Goal: Transaction & Acquisition: Purchase product/service

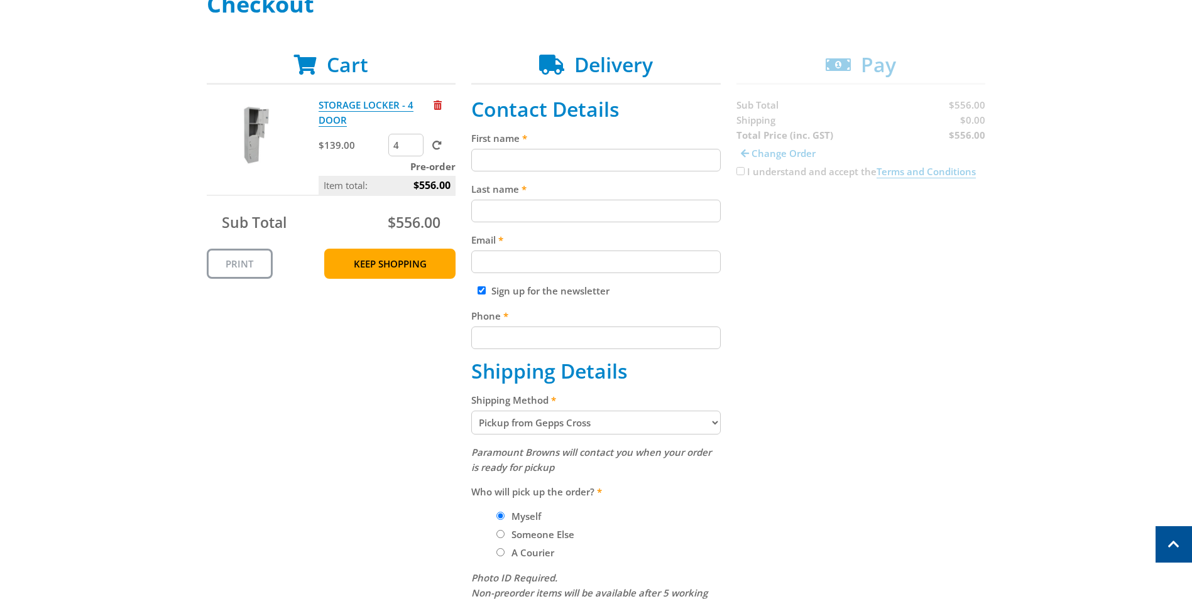
scroll to position [188, 0]
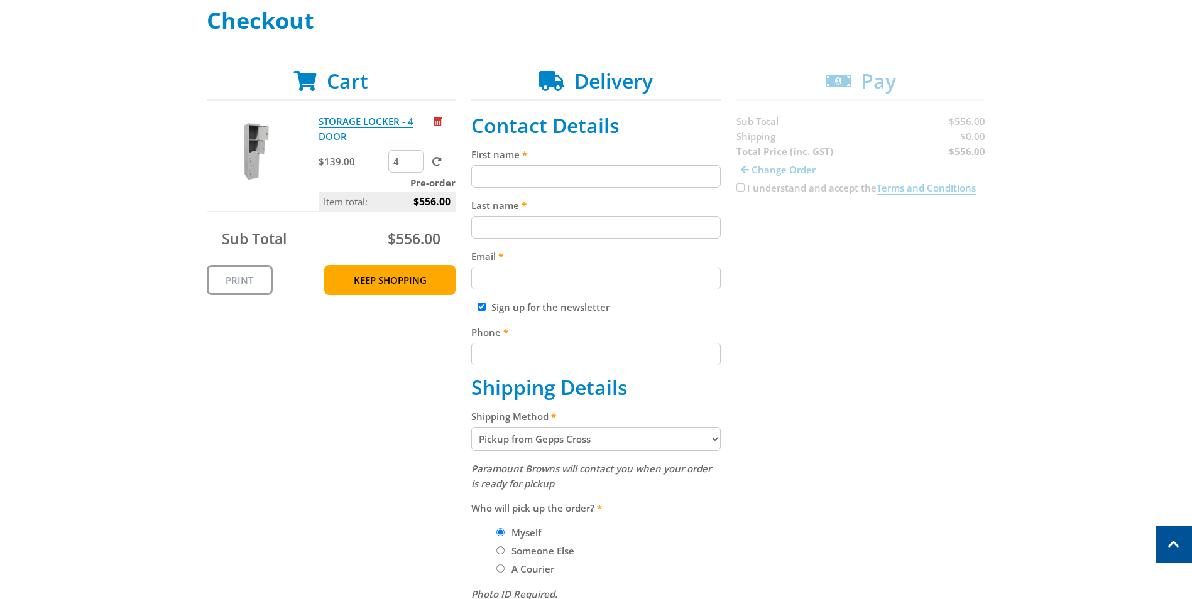
click at [509, 309] on label "Sign up for the newsletter" at bounding box center [550, 307] width 118 height 13
click at [486, 309] on input "Sign up for the newsletter" at bounding box center [481, 307] width 8 height 8
checkbox input "false"
click at [563, 179] on input "First name" at bounding box center [595, 176] width 249 height 23
type input "[PERSON_NAME]"
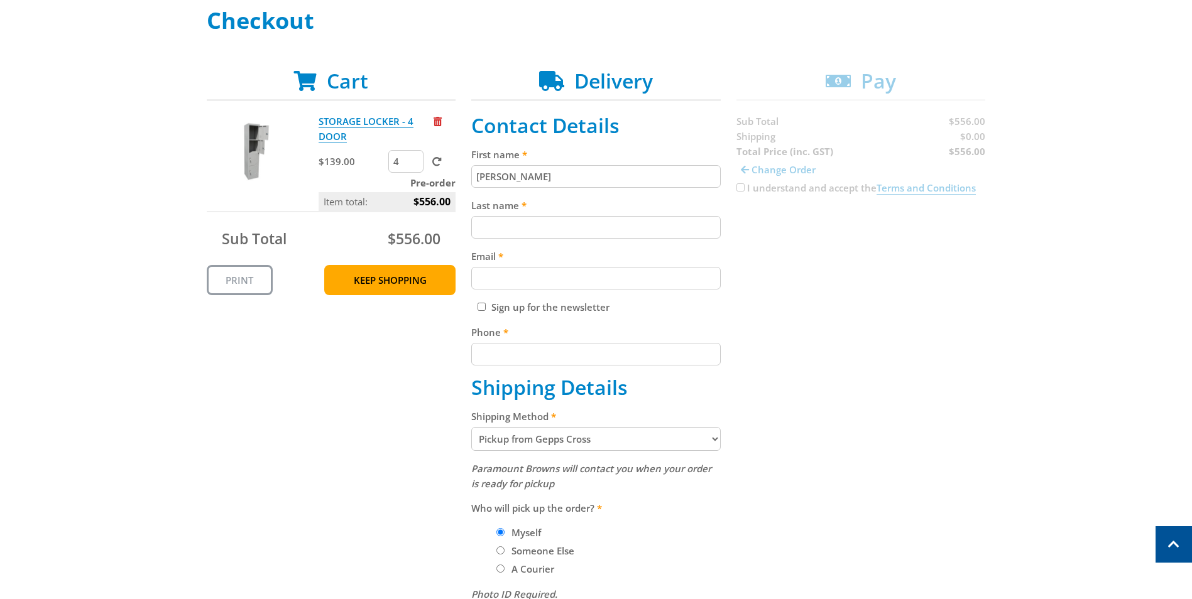
type input "[PERSON_NAME]"
type input "[PERSON_NAME][EMAIL_ADDRESS][DOMAIN_NAME]"
type input "0883002718"
click at [802, 327] on div "Cart STORAGE LOCKER - 4 DOOR $139.00 4 Pre-order Item total: $556.00 Sub Total …" at bounding box center [596, 430] width 779 height 723
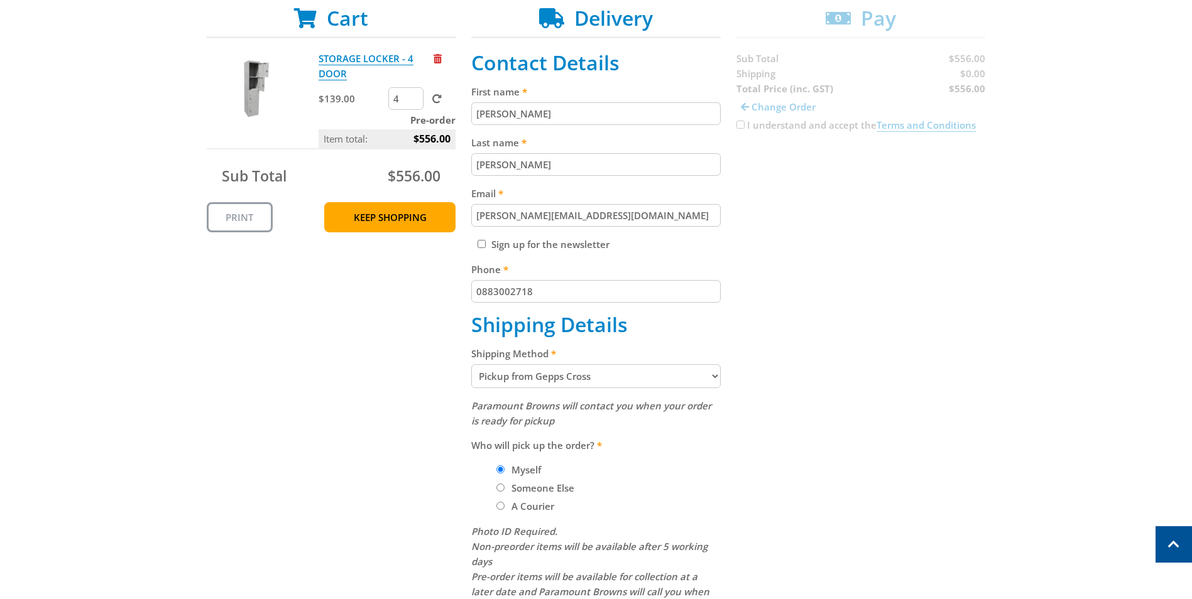
drag, startPoint x: 539, startPoint y: 112, endPoint x: 446, endPoint y: 117, distance: 93.1
click at [446, 117] on div "Cart STORAGE LOCKER - 4 DOOR $139.00 4 Pre-order Item total: $556.00 Sub Total …" at bounding box center [596, 367] width 779 height 723
drag, startPoint x: 860, startPoint y: 308, endPoint x: 814, endPoint y: 270, distance: 60.2
click at [860, 307] on div "Cart STORAGE LOCKER - 4 DOOR $139.00 4 Pre-order Item total: $556.00 Sub Total …" at bounding box center [596, 367] width 779 height 723
click at [491, 117] on input "[PERSON_NAME]" at bounding box center [595, 113] width 249 height 23
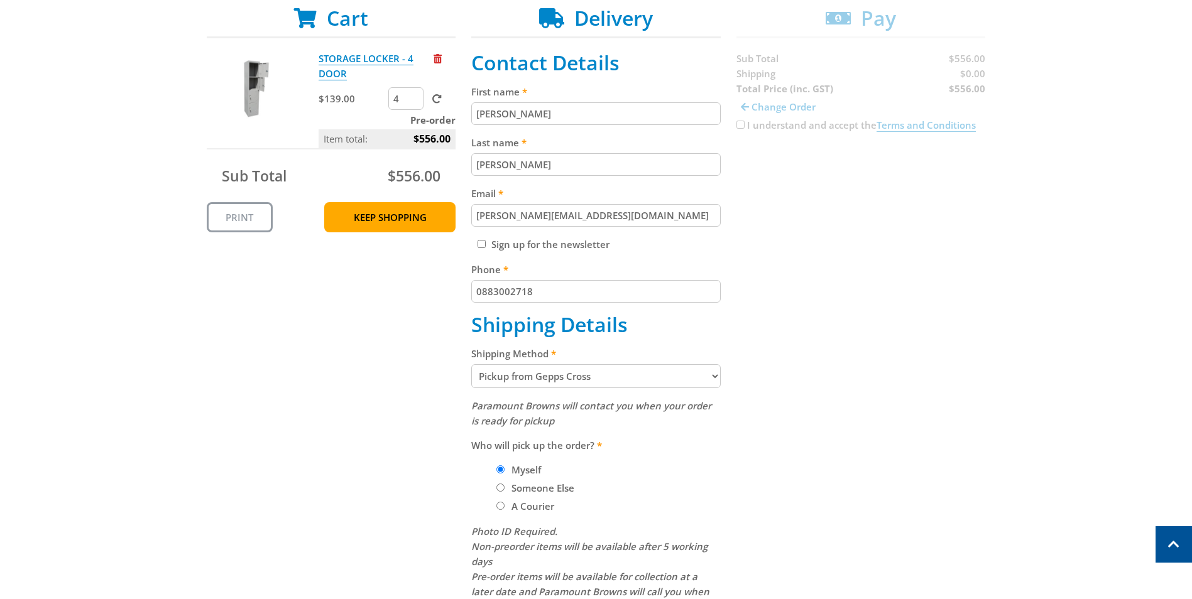
click at [491, 117] on input "[PERSON_NAME]" at bounding box center [595, 113] width 249 height 23
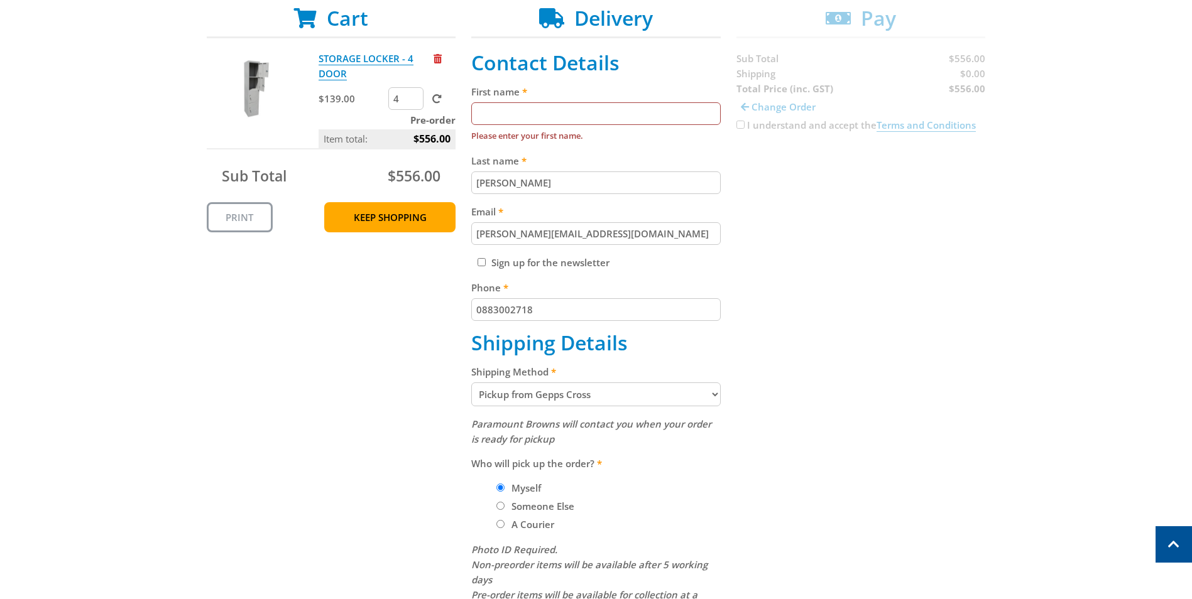
click at [522, 185] on input "[PERSON_NAME]" at bounding box center [595, 183] width 249 height 23
click at [499, 233] on input "[PERSON_NAME][EMAIL_ADDRESS][DOMAIN_NAME]" at bounding box center [595, 233] width 249 height 23
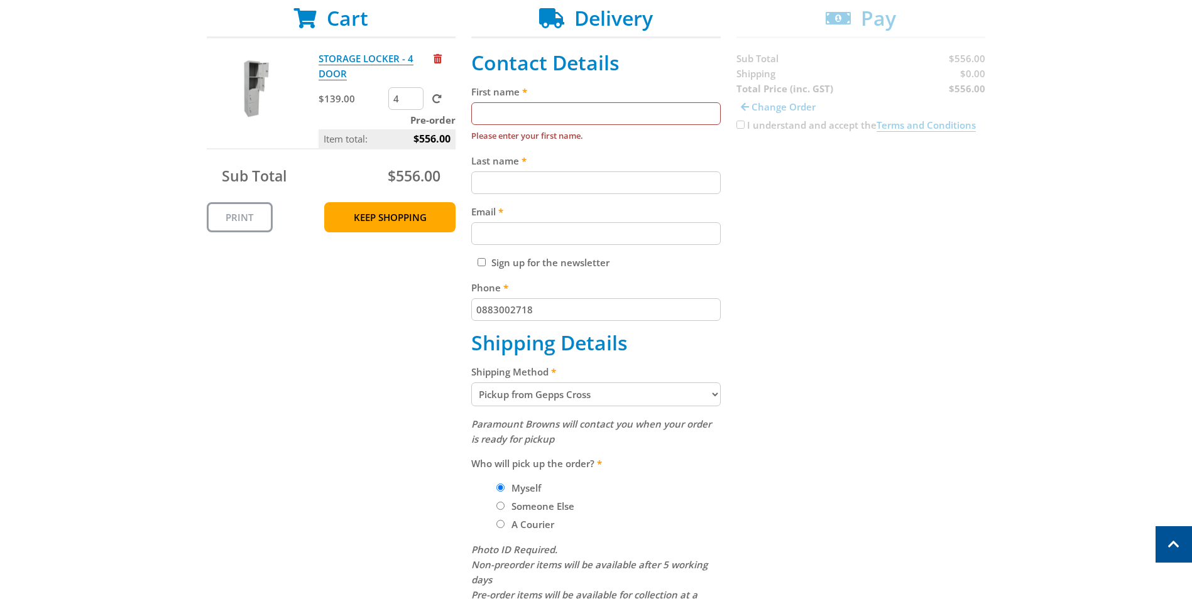
click at [501, 313] on input "0883002718" at bounding box center [595, 309] width 249 height 23
click at [923, 253] on div "Cart STORAGE LOCKER - 4 DOOR $139.00 4 Pre-order Item total: $556.00 Sub Total …" at bounding box center [596, 376] width 779 height 741
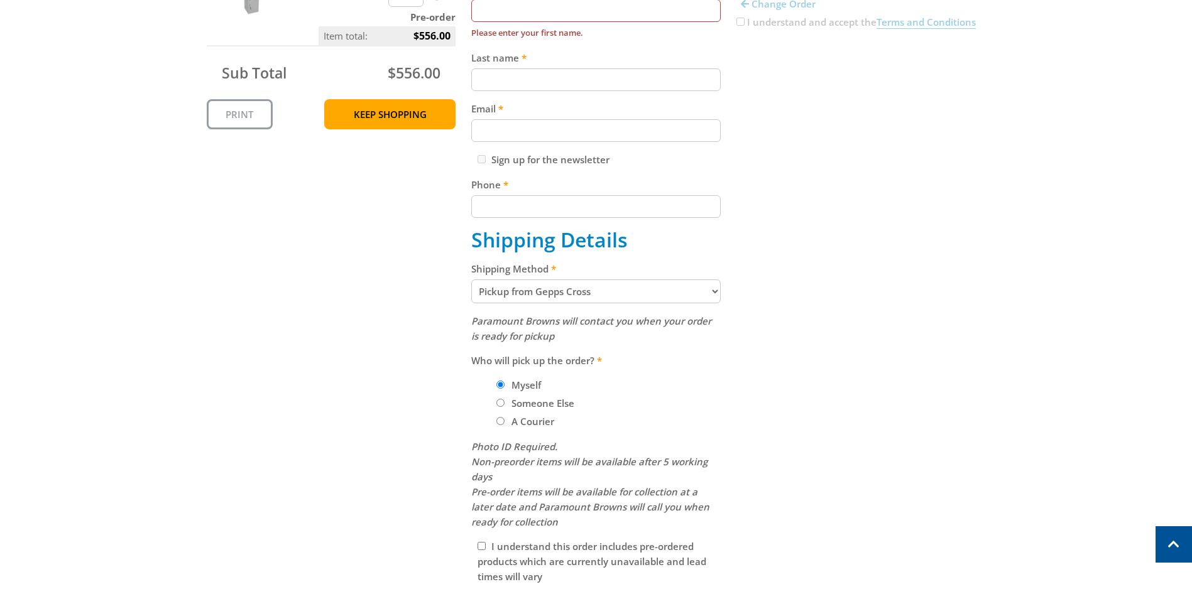
scroll to position [377, 0]
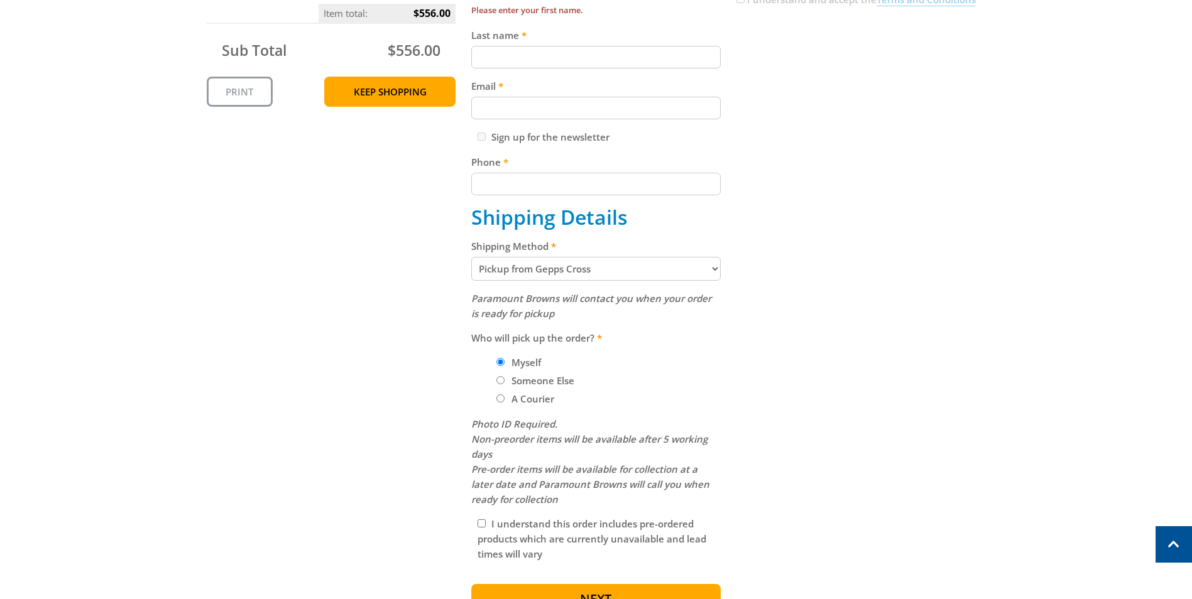
click at [535, 382] on label "Someone Else" at bounding box center [543, 380] width 72 height 21
click at [504, 382] on input "Someone Else" at bounding box center [500, 380] width 8 height 8
radio input "true"
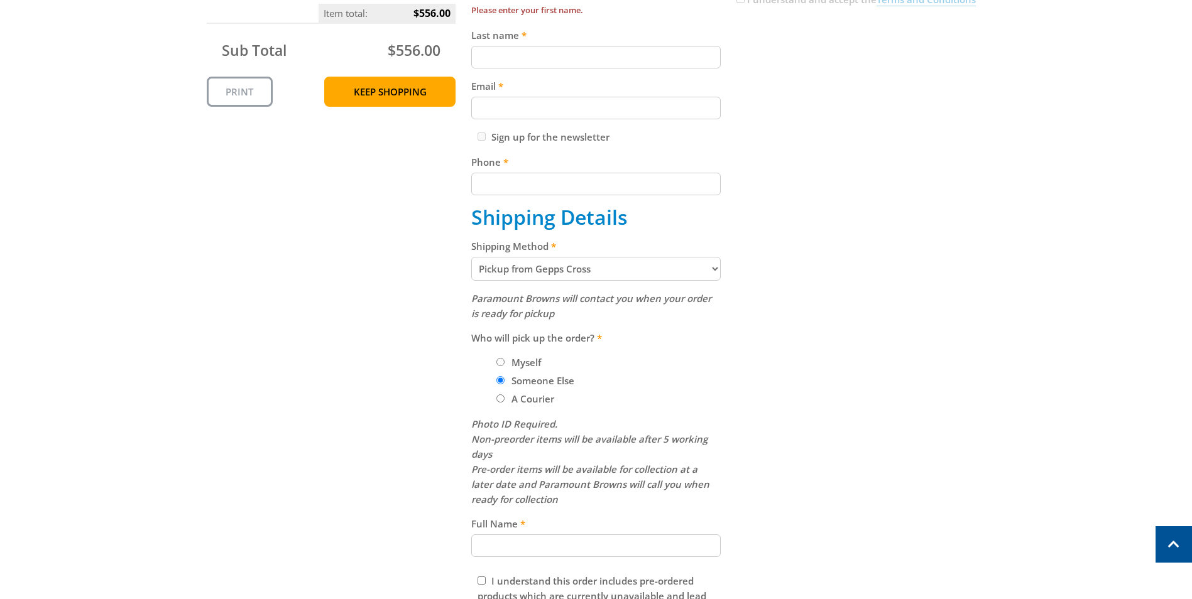
click at [527, 359] on label "Myself" at bounding box center [526, 362] width 38 height 21
click at [504, 359] on input "Myself" at bounding box center [500, 362] width 8 height 8
radio input "true"
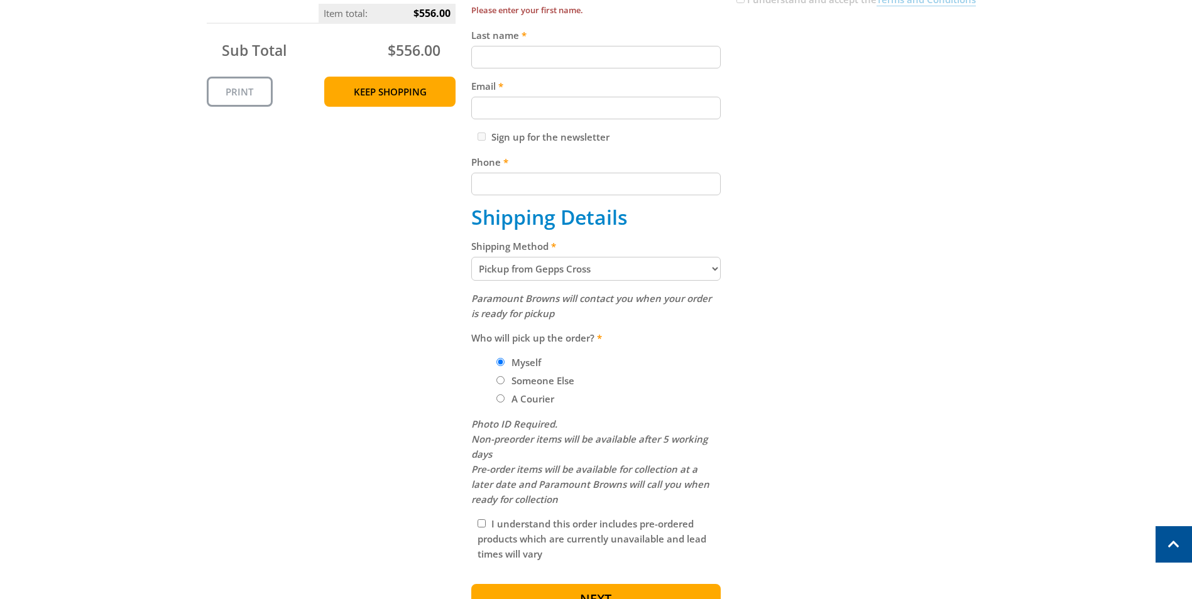
click at [680, 268] on select "Pickup from Gepps Cross Delivery" at bounding box center [595, 269] width 249 height 24
click at [874, 224] on div "Cart STORAGE LOCKER - 4 DOOR $139.00 4 Pre-order Item total: $556.00 Sub Total …" at bounding box center [596, 251] width 779 height 741
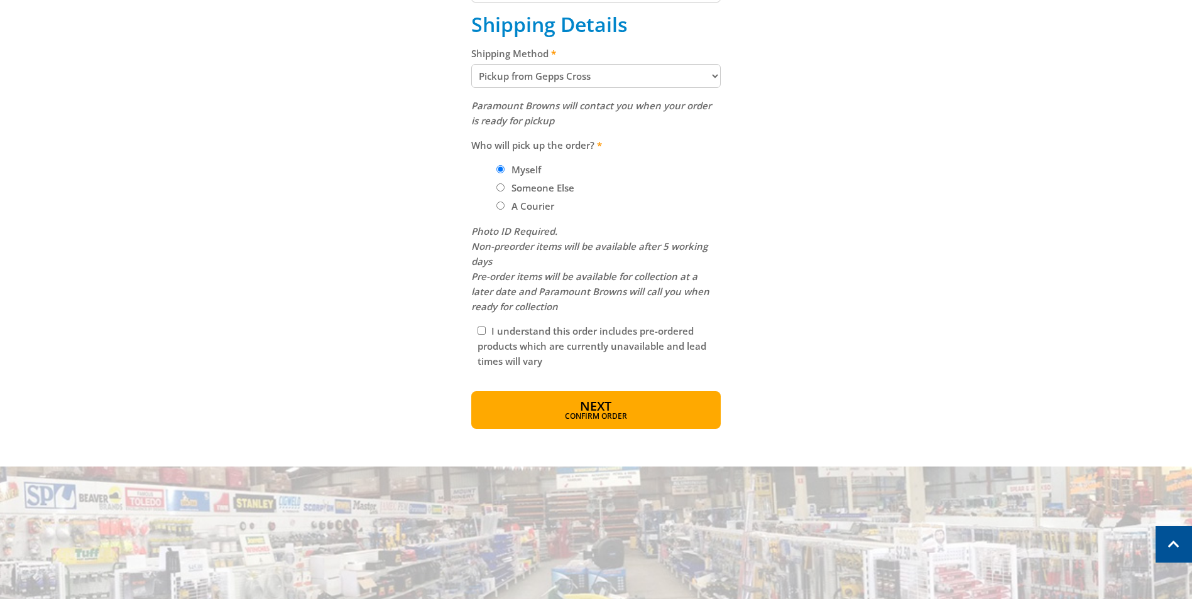
scroll to position [565, 0]
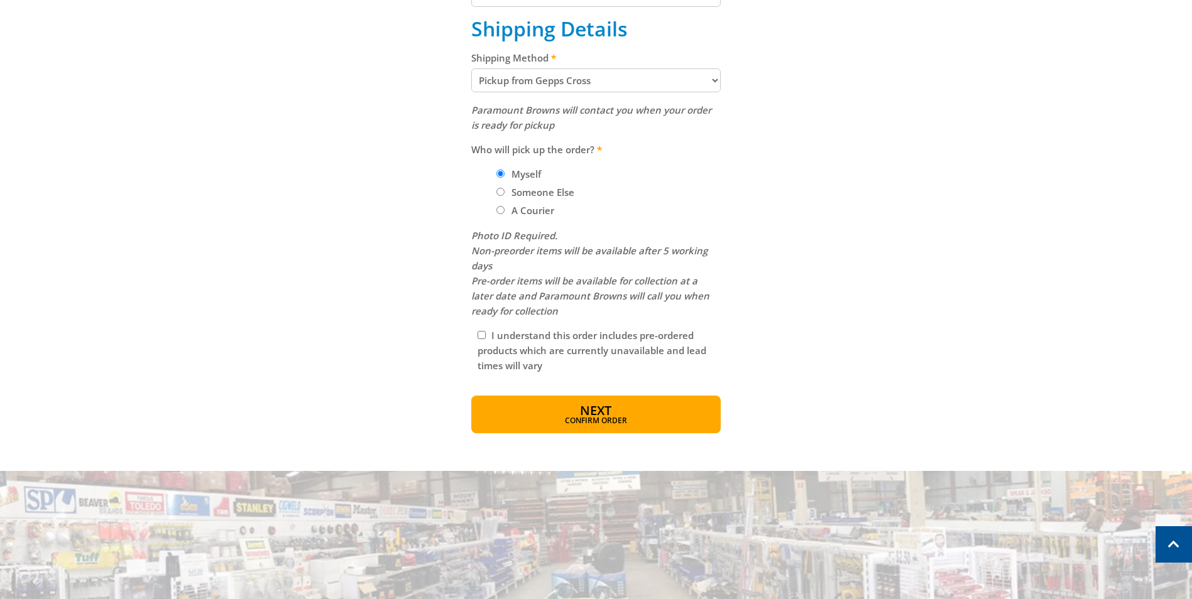
click at [613, 335] on label "I understand this order includes pre-ordered products which are currently unava…" at bounding box center [591, 350] width 229 height 43
click at [486, 335] on input "I understand this order includes pre-ordered products which are currently unava…" at bounding box center [481, 335] width 8 height 8
checkbox input "true"
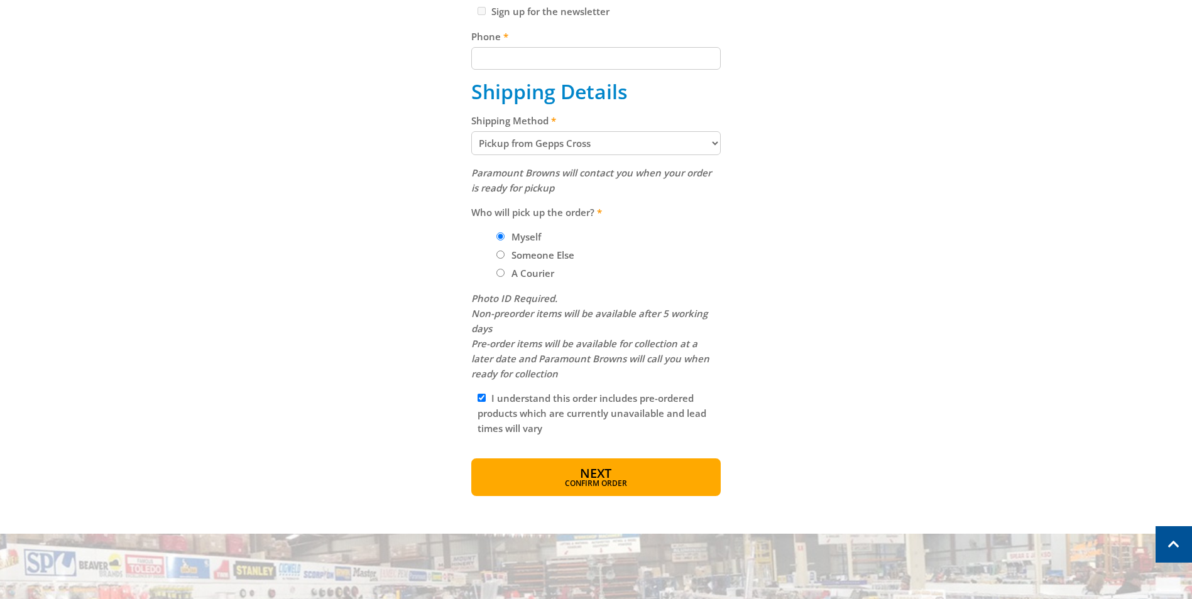
click at [533, 258] on label "Someone Else" at bounding box center [543, 254] width 72 height 21
click at [504, 258] on input "Someone Else" at bounding box center [500, 255] width 8 height 8
radio input "true"
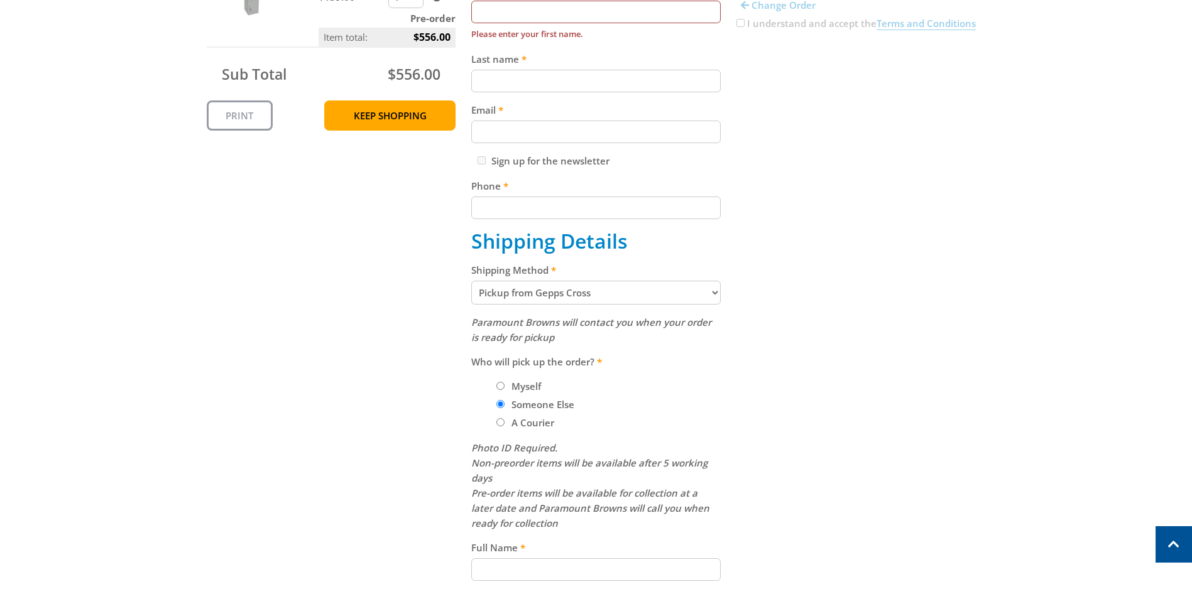
scroll to position [188, 0]
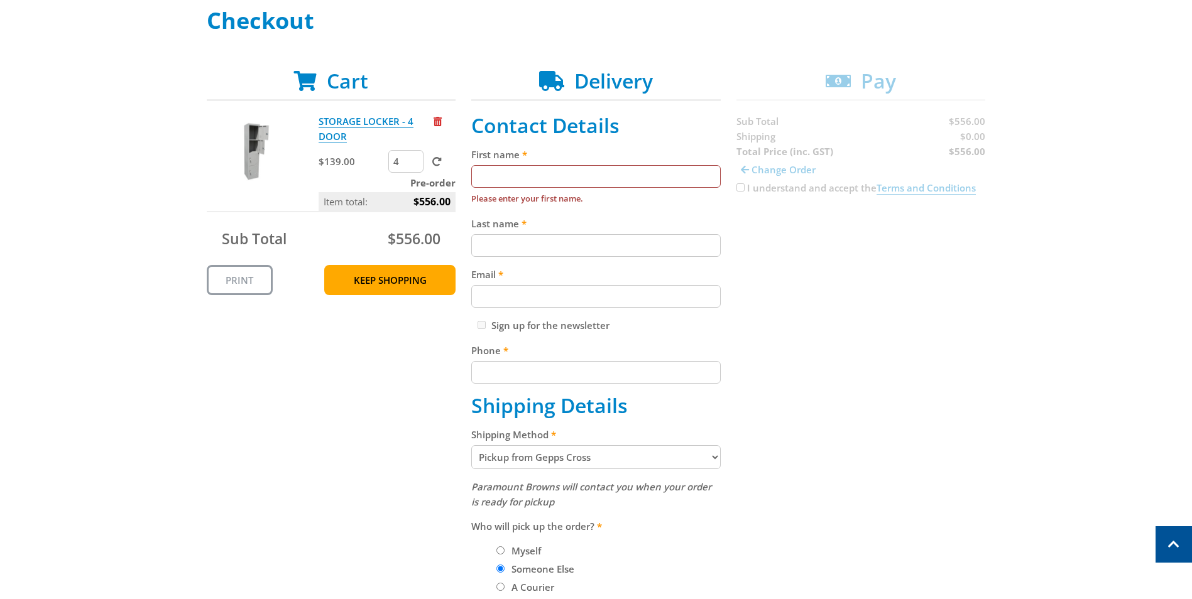
click at [883, 316] on div "Cart STORAGE LOCKER - 4 DOOR $139.00 4 Pre-order Item total: $556.00 Sub Total …" at bounding box center [596, 468] width 779 height 798
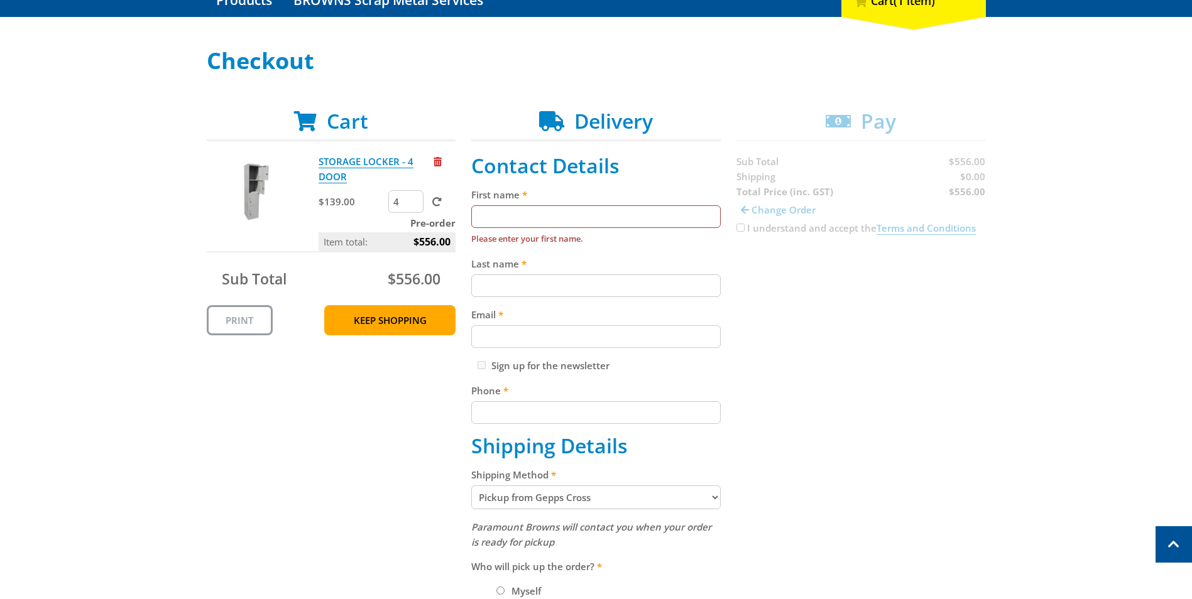
scroll to position [126, 0]
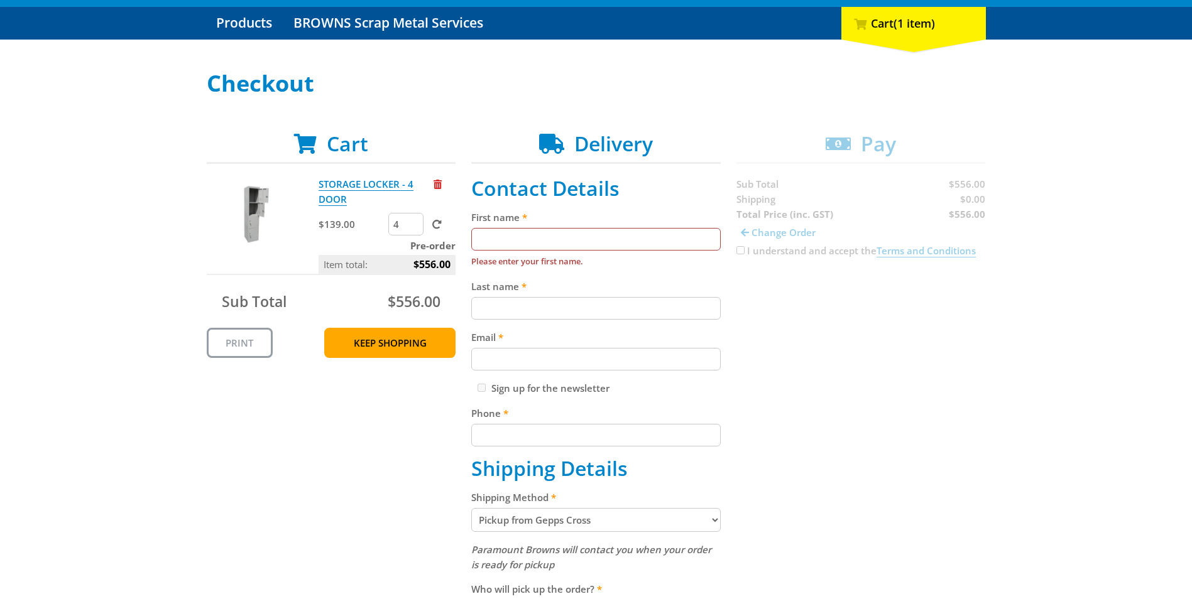
click at [552, 238] on input "First name" at bounding box center [595, 239] width 249 height 23
type input "[PERSON_NAME]"
type input "[PERSON_NAME][EMAIL_ADDRESS][DOMAIN_NAME]"
type input "0883002718"
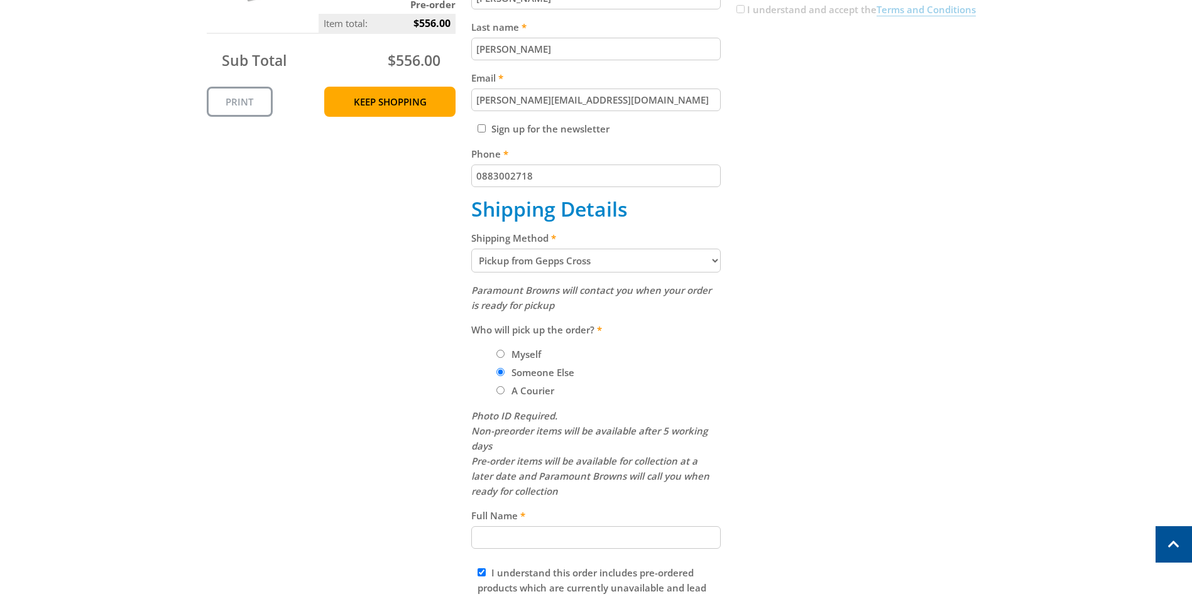
scroll to position [377, 0]
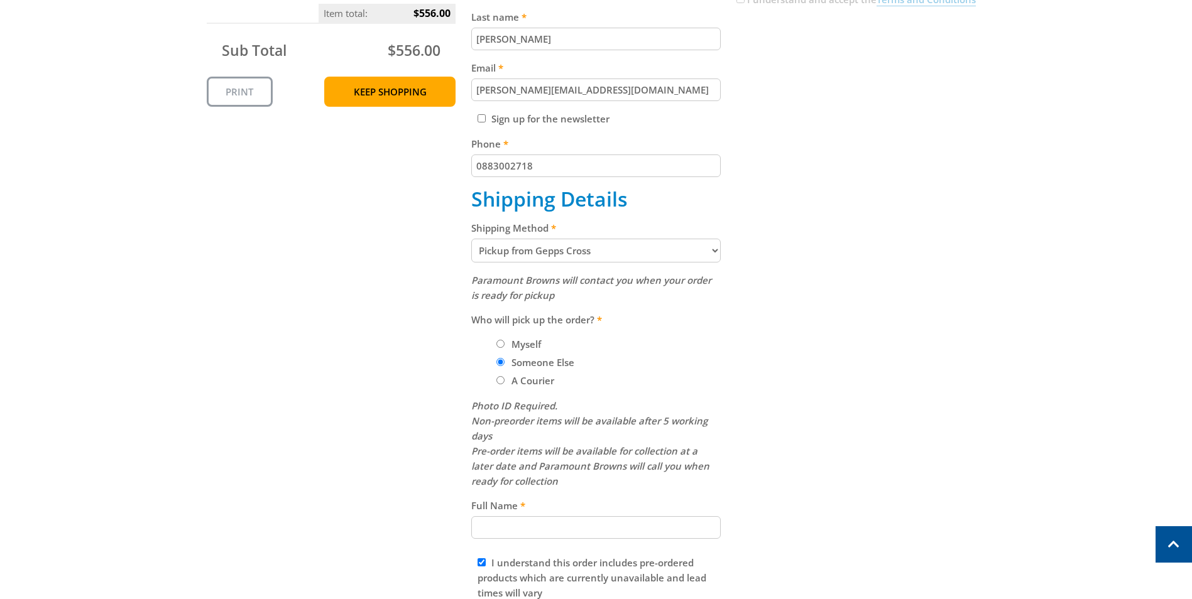
click at [624, 529] on input "Full Name" at bounding box center [595, 527] width 249 height 23
click at [852, 499] on div "Cart STORAGE LOCKER - 4 DOOR $139.00 4 Pre-order Item total: $556.00 Sub Total …" at bounding box center [596, 271] width 779 height 780
click at [523, 529] on input "Full Name" at bounding box center [595, 527] width 249 height 23
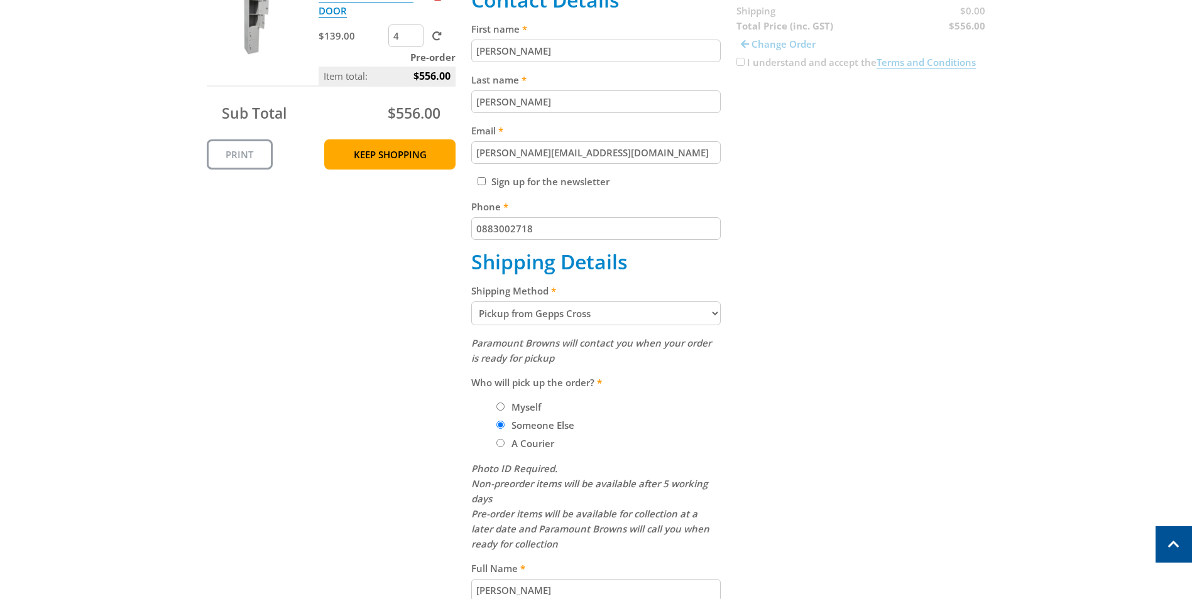
scroll to position [691, 0]
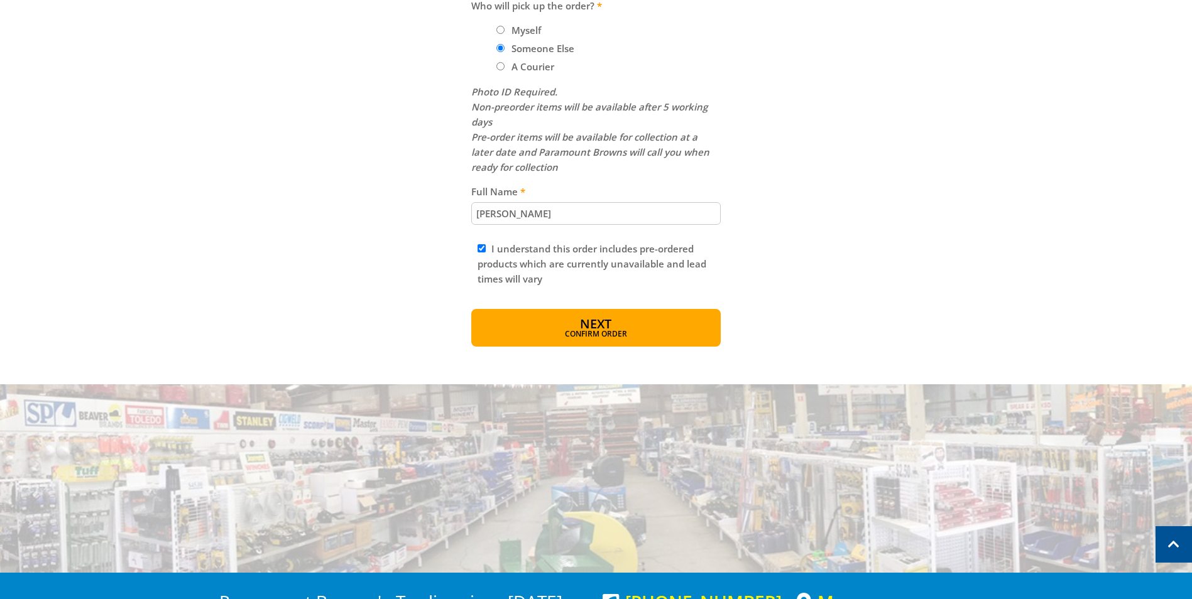
type input "[PERSON_NAME]"
click at [689, 116] on div "Photo ID Required. Non-preorder items will be available after 5 working days Pr…" at bounding box center [595, 129] width 249 height 90
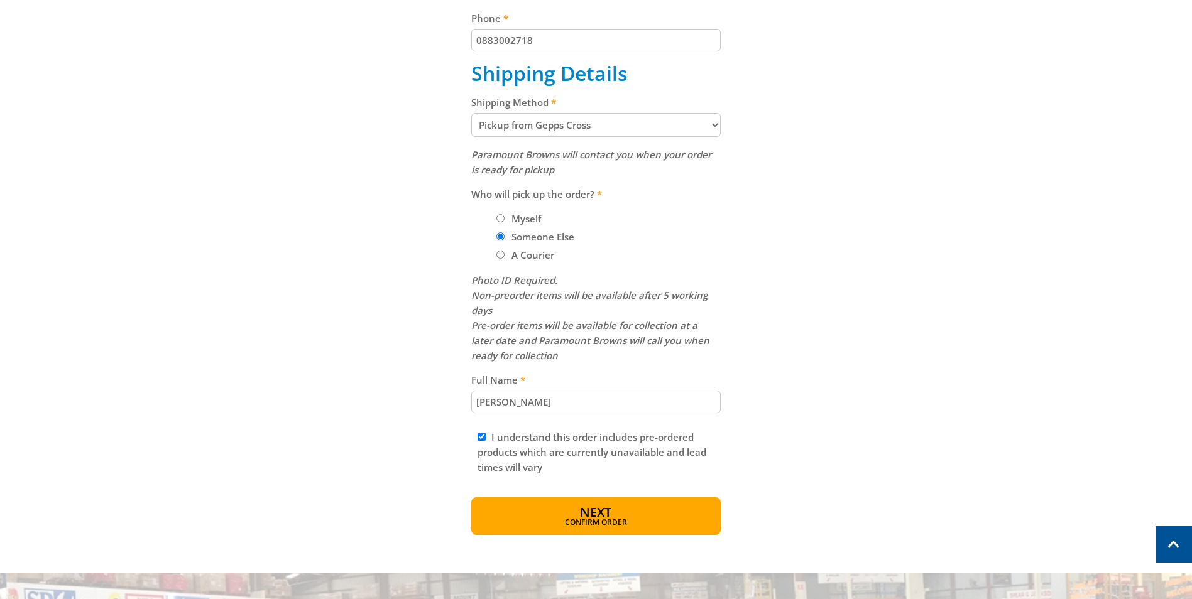
scroll to position [251, 0]
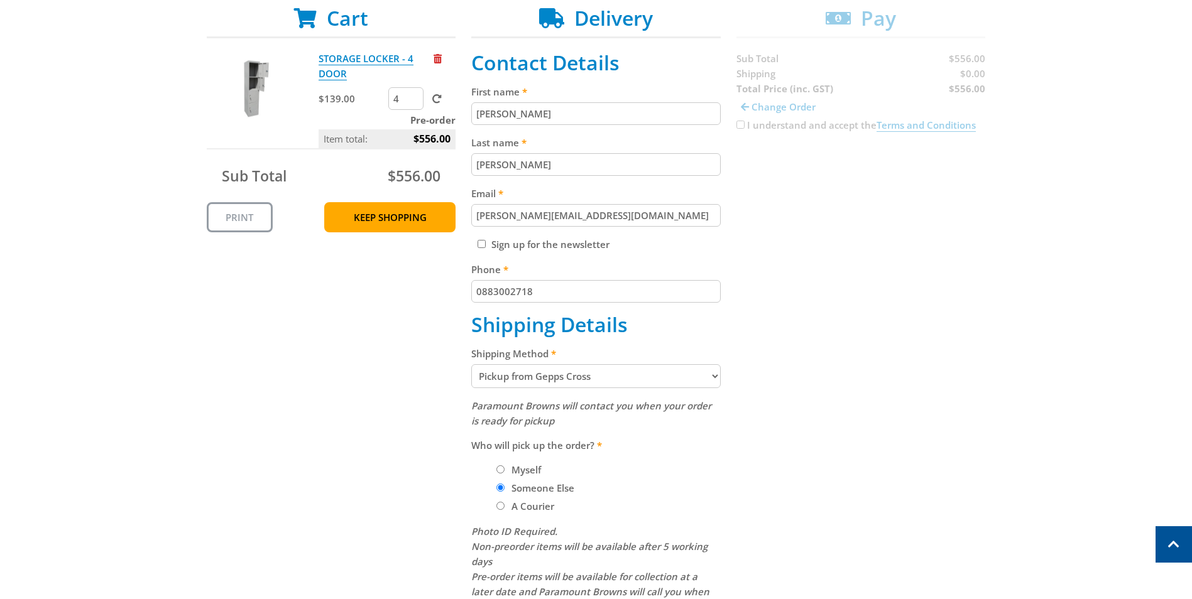
click at [586, 112] on input "[PERSON_NAME]" at bounding box center [595, 113] width 249 height 23
type input "Thang"
type input "[PERSON_NAME]"
type input "[EMAIL_ADDRESS][DOMAIN_NAME]"
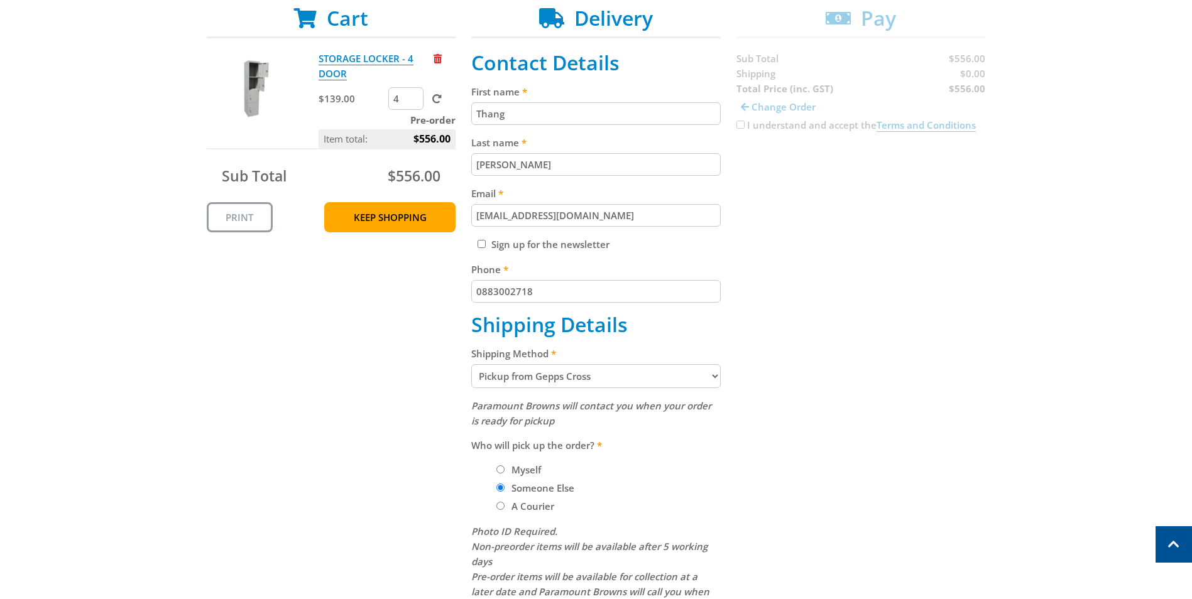
click at [550, 286] on input "0883002718" at bounding box center [595, 291] width 249 height 23
drag, startPoint x: 550, startPoint y: 286, endPoint x: 288, endPoint y: 321, distance: 264.2
click at [288, 321] on div "Cart STORAGE LOCKER - 4 DOOR $139.00 4 Pre-order Item total: $556.00 Sub Total …" at bounding box center [596, 396] width 779 height 780
drag, startPoint x: 540, startPoint y: 291, endPoint x: 305, endPoint y: 330, distance: 238.1
click at [305, 330] on div "Cart STORAGE LOCKER - 4 DOOR $139.00 4 Pre-order Item total: $556.00 Sub Total …" at bounding box center [596, 396] width 779 height 780
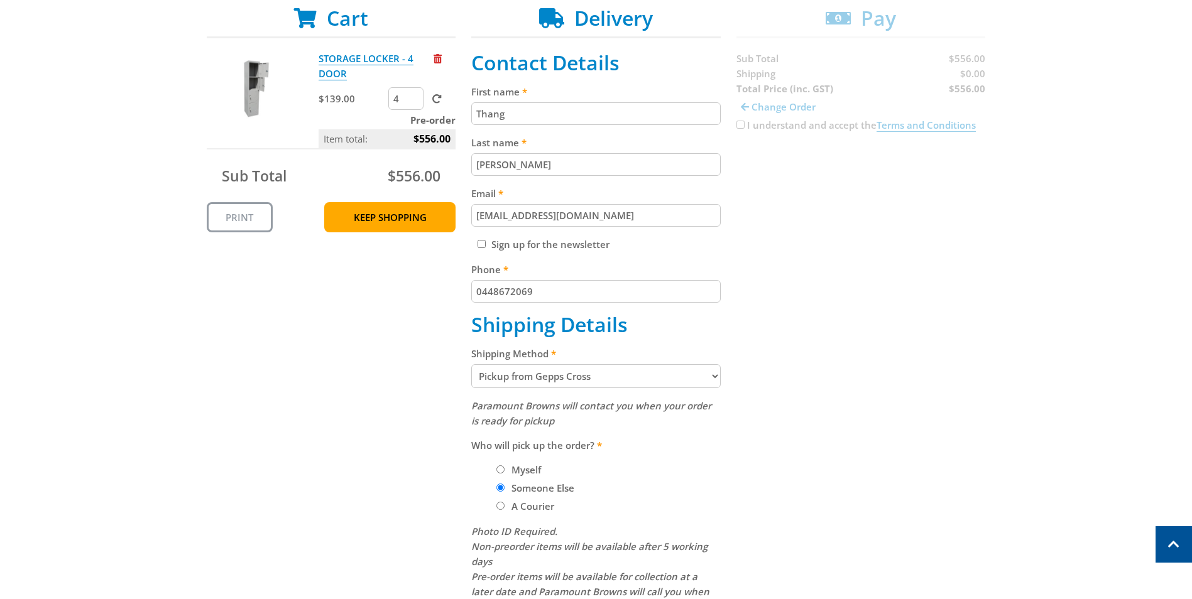
drag, startPoint x: 477, startPoint y: 294, endPoint x: 498, endPoint y: 293, distance: 20.8
click at [498, 293] on input "0448672069" at bounding box center [595, 291] width 249 height 23
type input "0448672069"
click at [1003, 347] on div "Select your Delivery Method Personal Pick up Available [DATE] Courier Pick up A…" at bounding box center [596, 365] width 1192 height 841
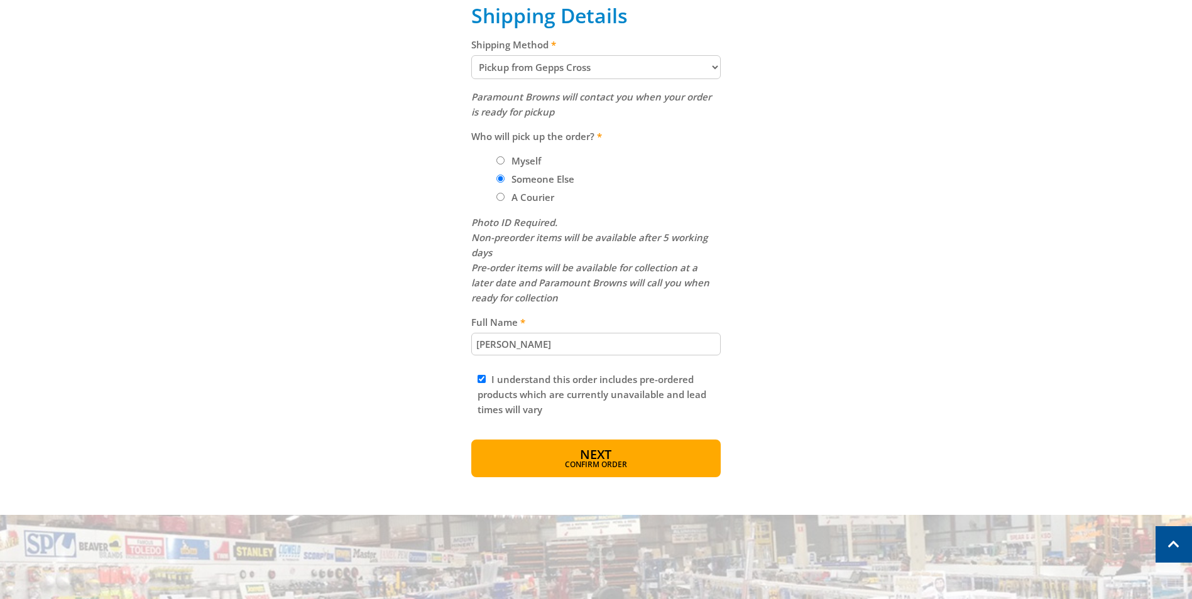
scroll to position [754, 0]
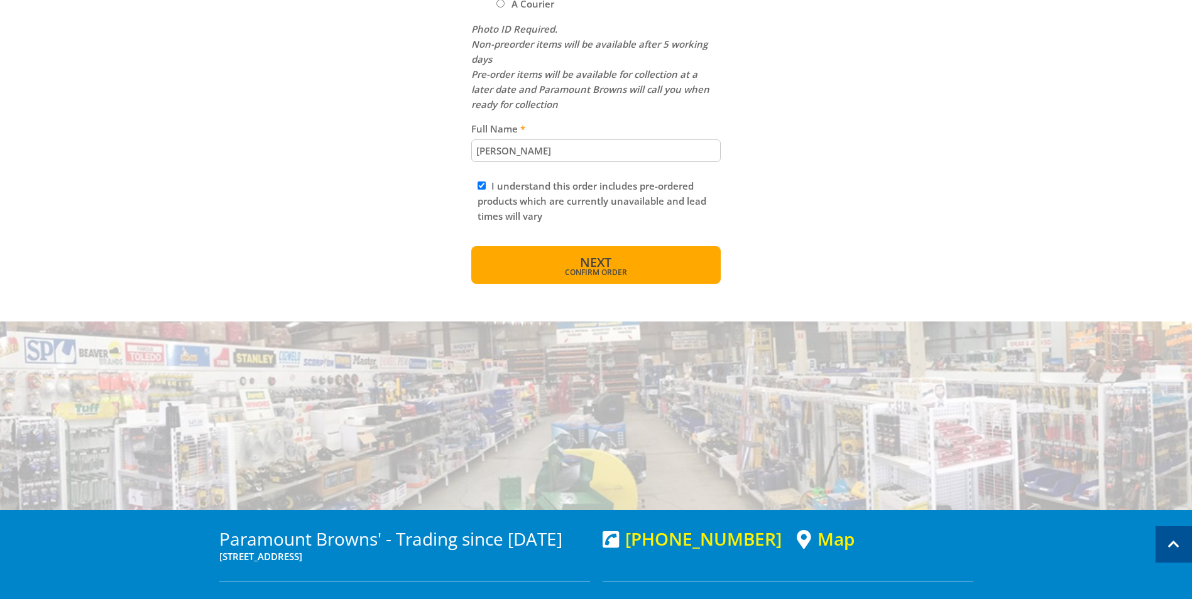
click at [651, 254] on button "Next Confirm order" at bounding box center [595, 265] width 249 height 38
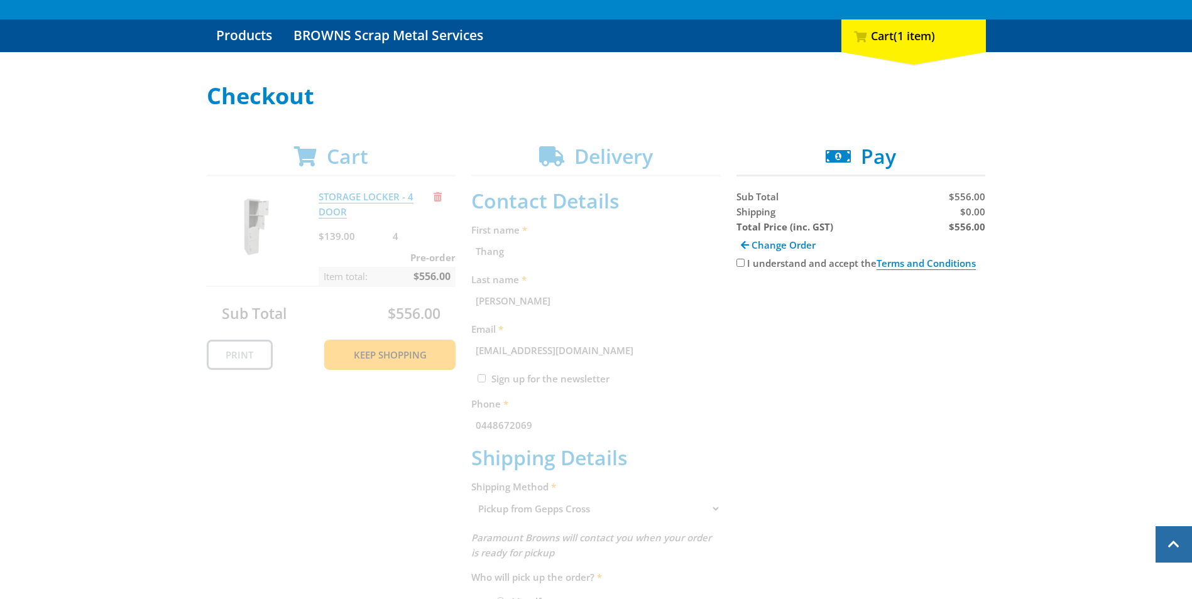
scroll to position [87, 0]
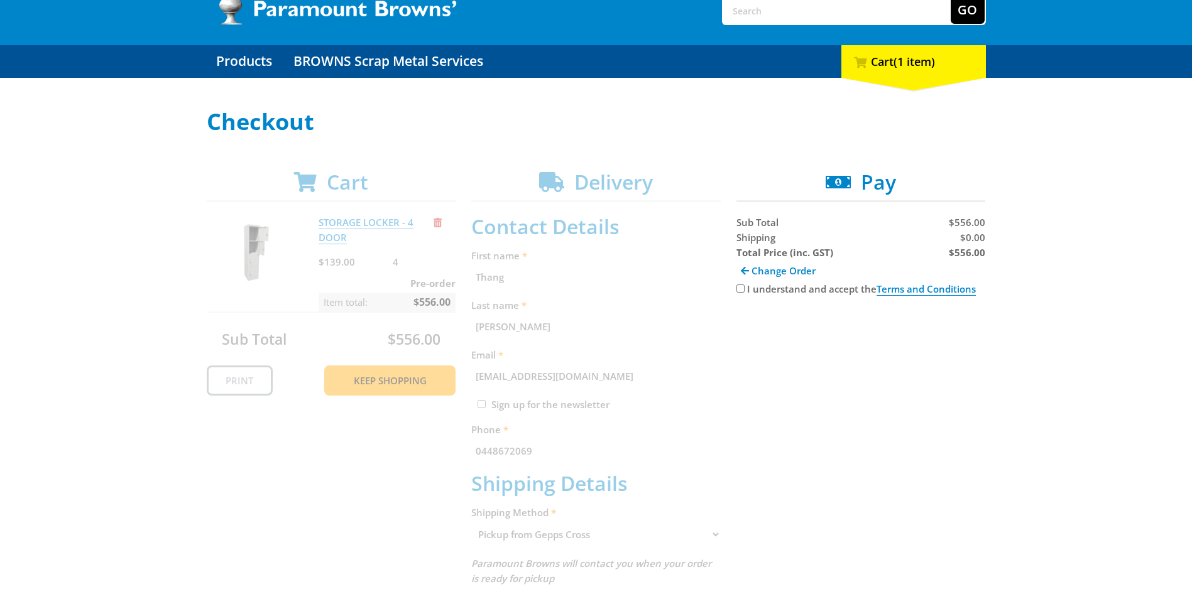
click at [736, 290] on input "I understand and accept the Terms and Conditions" at bounding box center [740, 289] width 8 height 8
checkbox input "true"
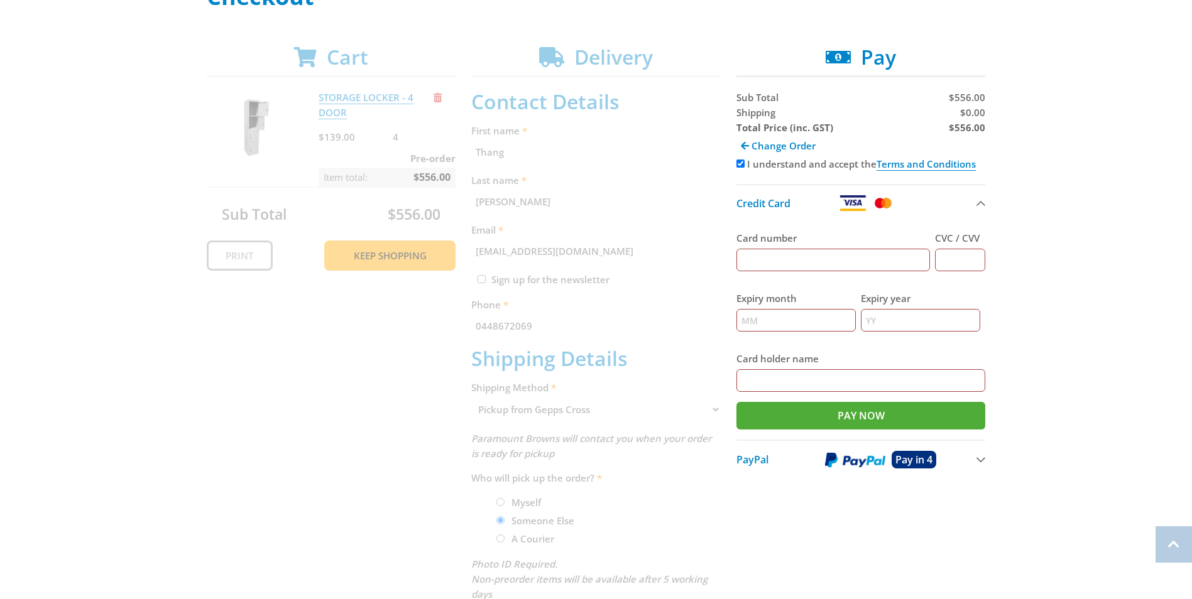
scroll to position [213, 0]
click at [787, 255] on input "Card number" at bounding box center [833, 259] width 194 height 23
type input "[CREDIT_CARD_NUMBER]"
click at [979, 258] on input "CVC / CVV" at bounding box center [960, 259] width 50 height 23
type input "355"
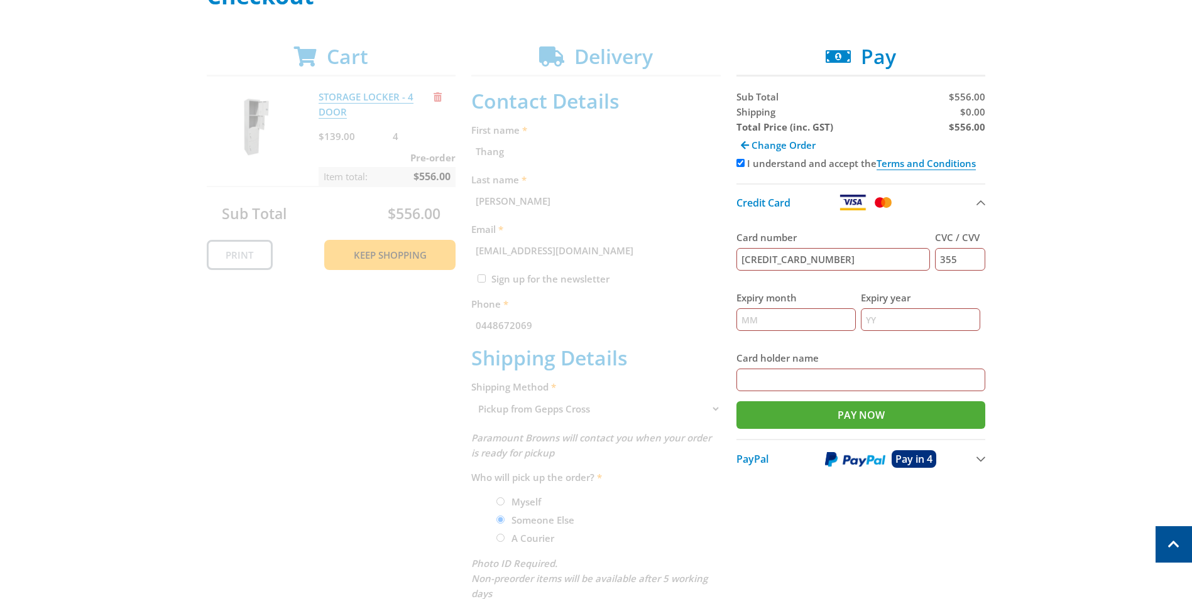
click at [770, 316] on input "Expiry month" at bounding box center [795, 319] width 119 height 23
type input "06"
type input "26"
click at [800, 386] on input "Card holder name" at bounding box center [860, 380] width 249 height 23
type input "Maicap Pty Ltd [PERSON_NAME]"
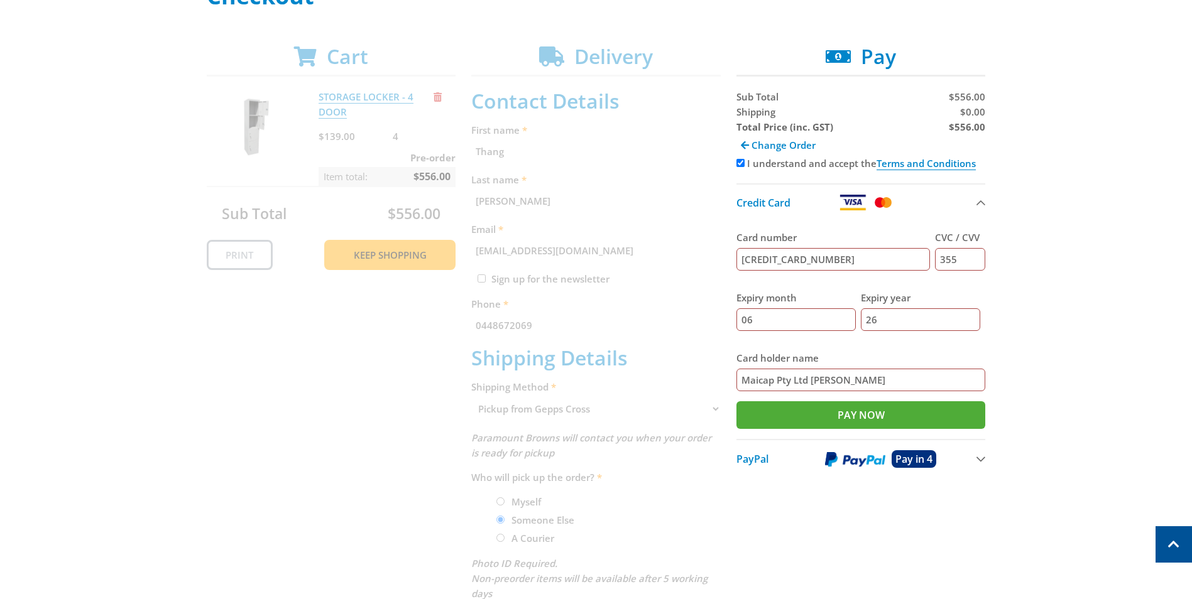
drag, startPoint x: 741, startPoint y: 261, endPoint x: 805, endPoint y: 260, distance: 64.1
click at [805, 260] on input "[CREDIT_CARD_NUMBER]" at bounding box center [833, 259] width 194 height 23
click at [846, 411] on input "Pay Now" at bounding box center [860, 415] width 249 height 28
type input "Paying..."
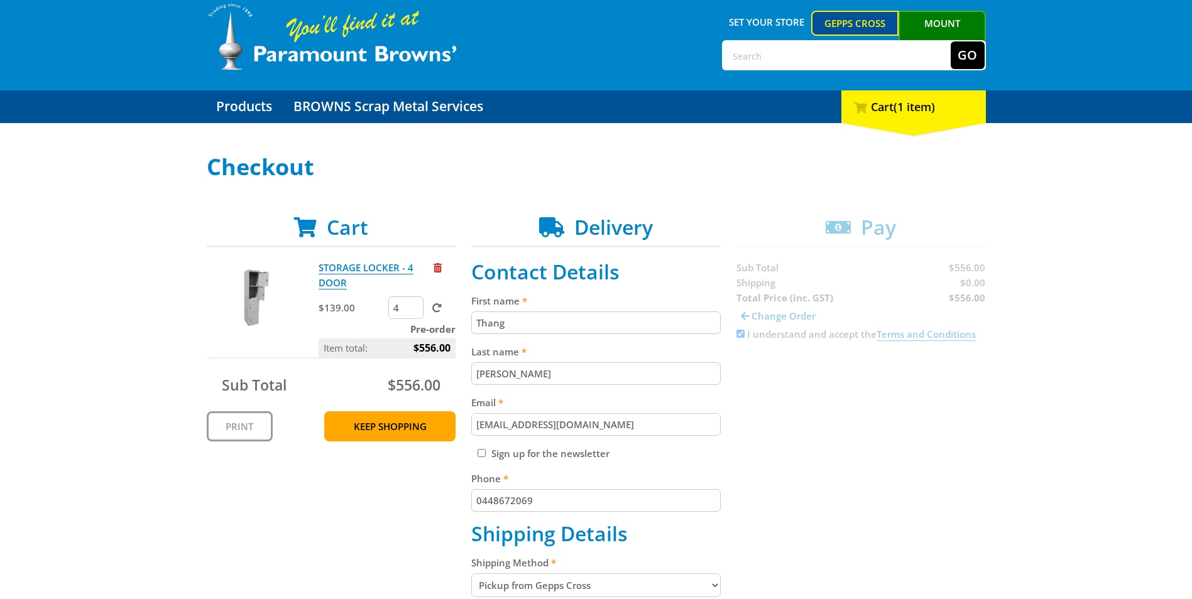
scroll to position [63, 0]
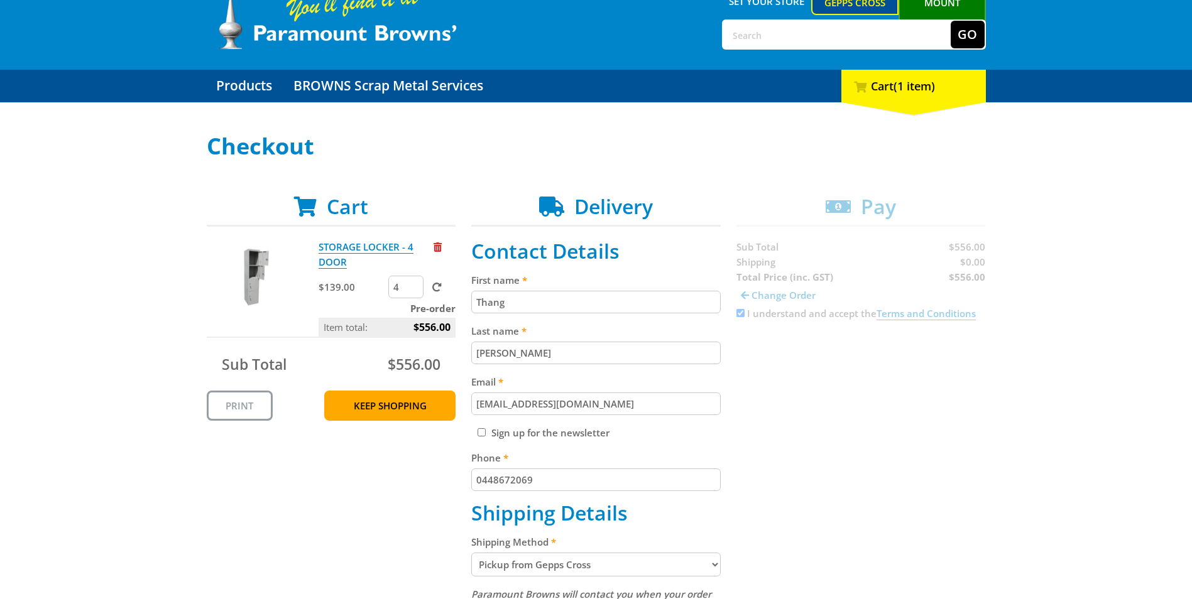
click at [1163, 427] on div "Select your Delivery Method Personal Pick up Available in 5 days Courier Pick u…" at bounding box center [596, 526] width 1192 height 784
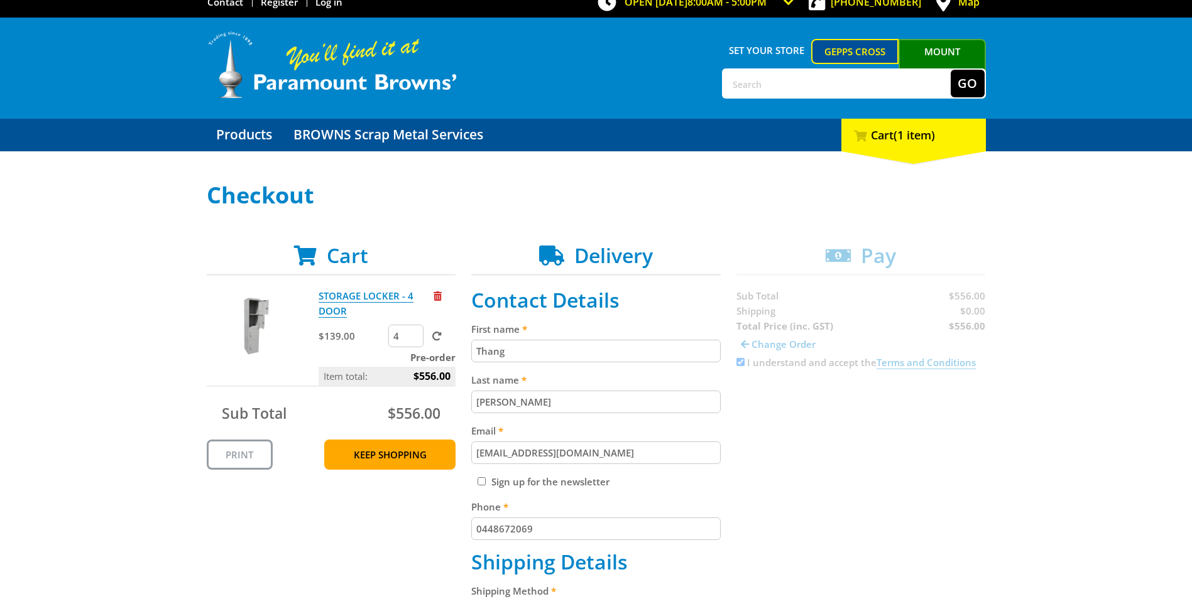
scroll to position [0, 0]
